Goal: Task Accomplishment & Management: Complete application form

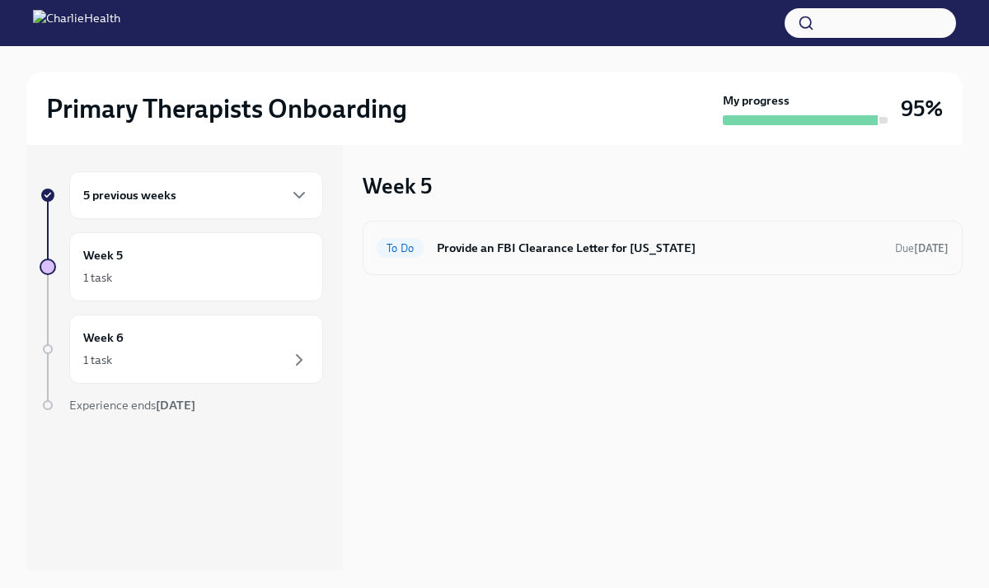
click at [517, 250] on h6 "Provide an FBI Clearance Letter for [US_STATE]" at bounding box center [659, 248] width 445 height 18
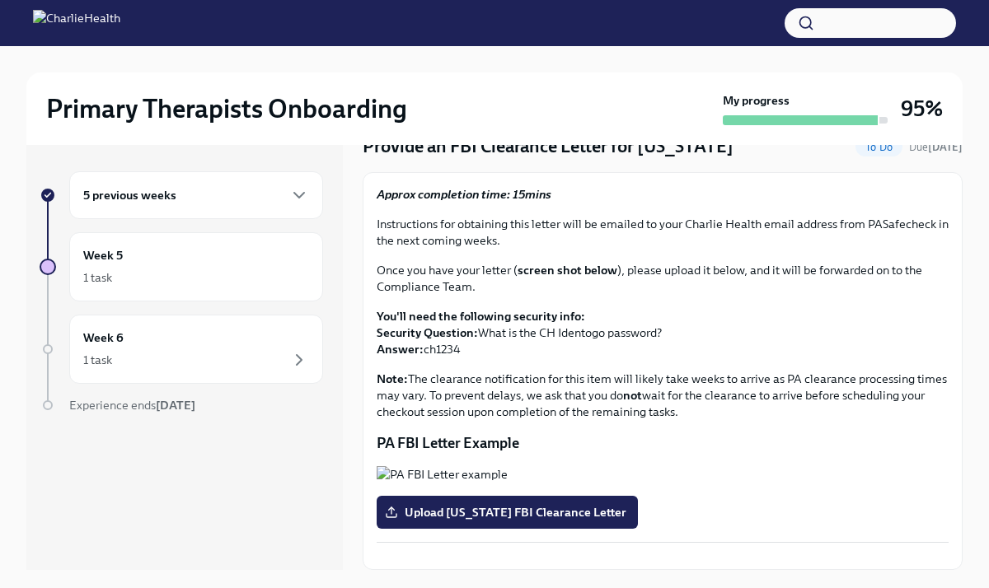
scroll to position [290, 0]
click at [541, 504] on span "Upload [US_STATE] FBI Clearance Letter" at bounding box center [507, 512] width 238 height 16
click at [0, 0] on input "Upload [US_STATE] FBI Clearance Letter" at bounding box center [0, 0] width 0 height 0
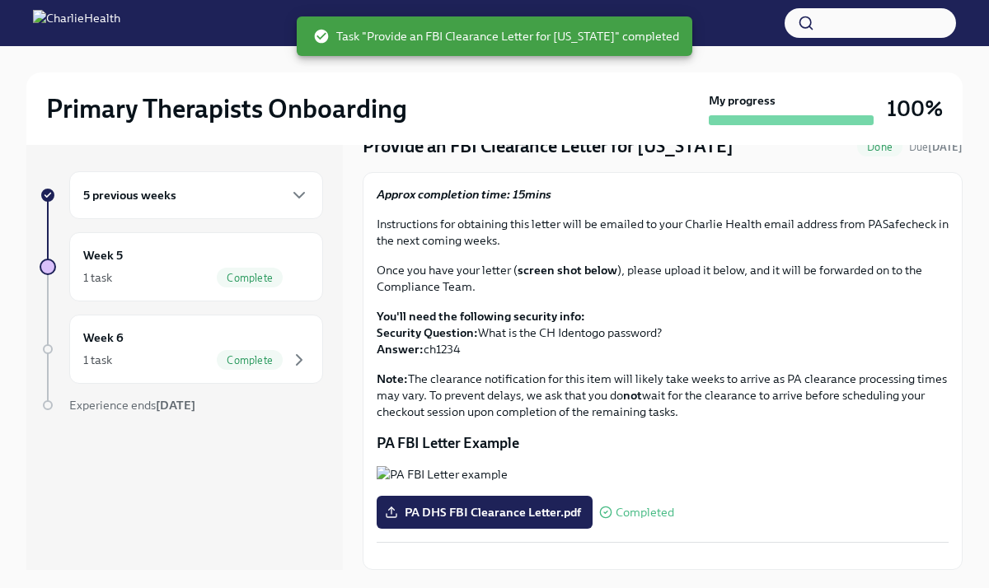
scroll to position [28, 0]
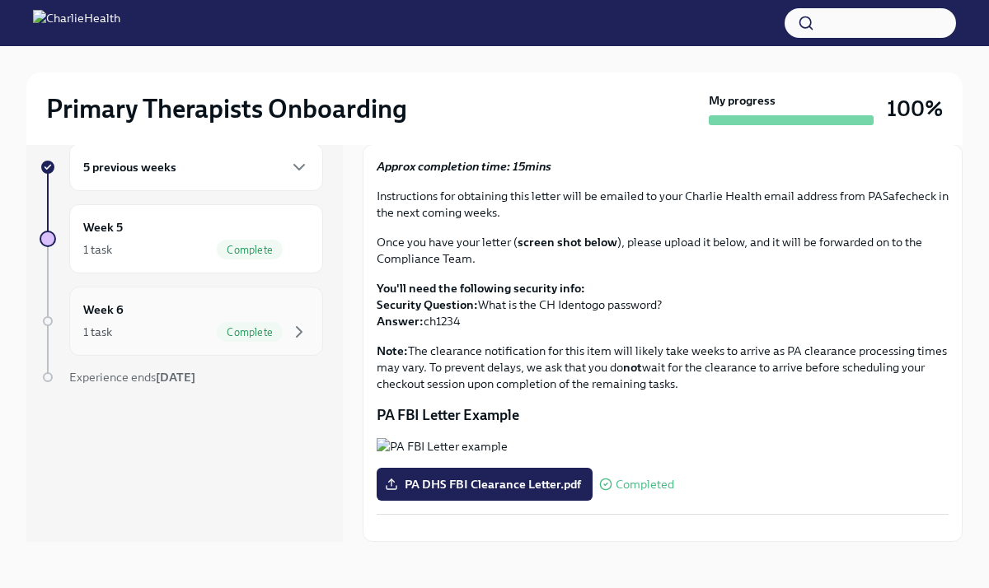
click at [193, 329] on div "1 task Complete" at bounding box center [196, 332] width 226 height 20
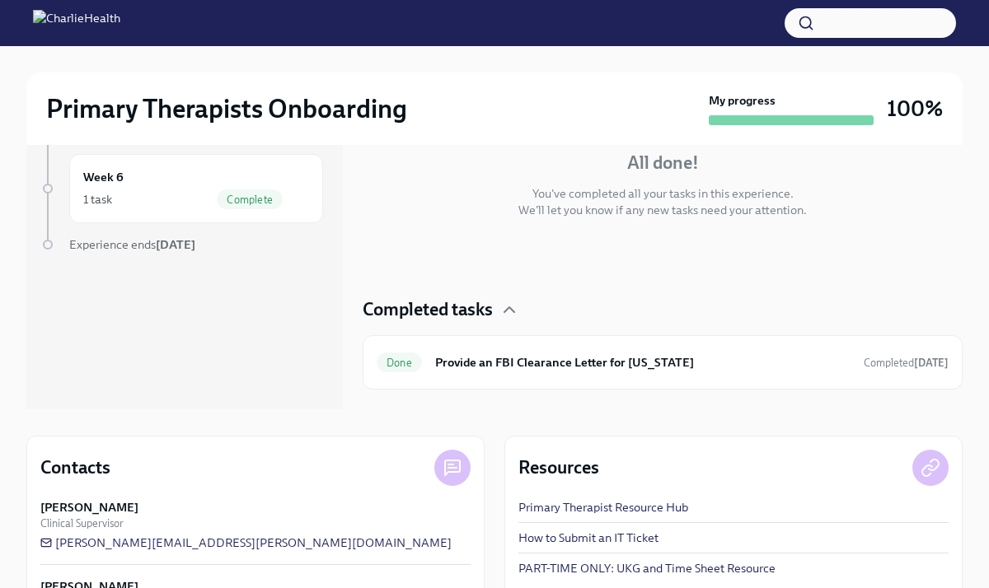
scroll to position [236, 0]
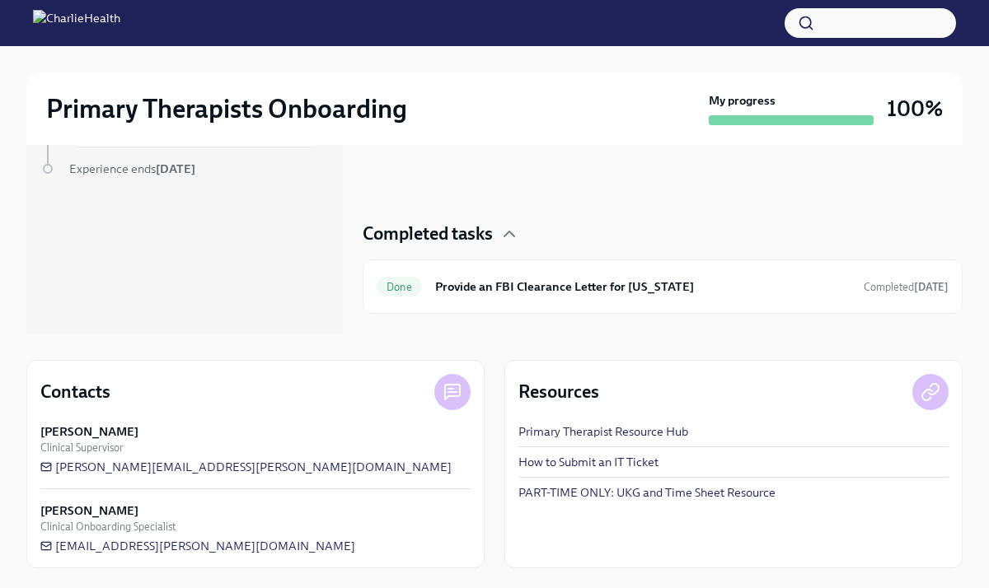
click at [623, 491] on link "PART-TIME ONLY: UKG and Time Sheet Resource" at bounding box center [646, 492] width 257 height 16
